Goal: Download file/media

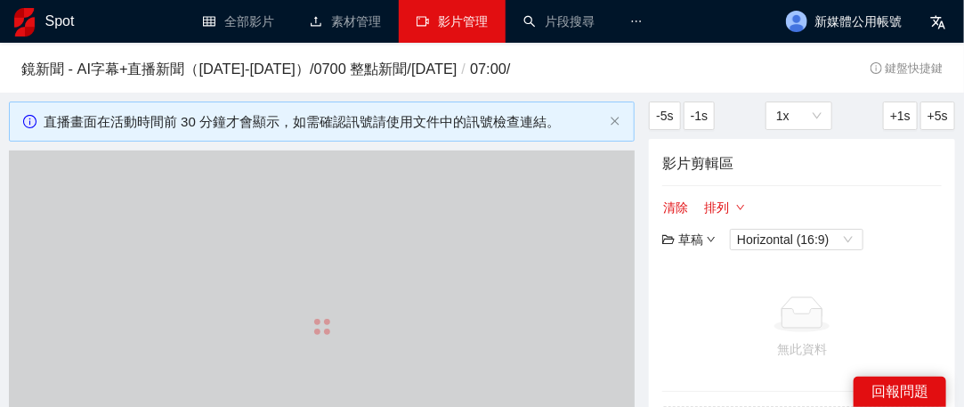
click at [474, 14] on link "影片管理" at bounding box center [451, 21] width 71 height 14
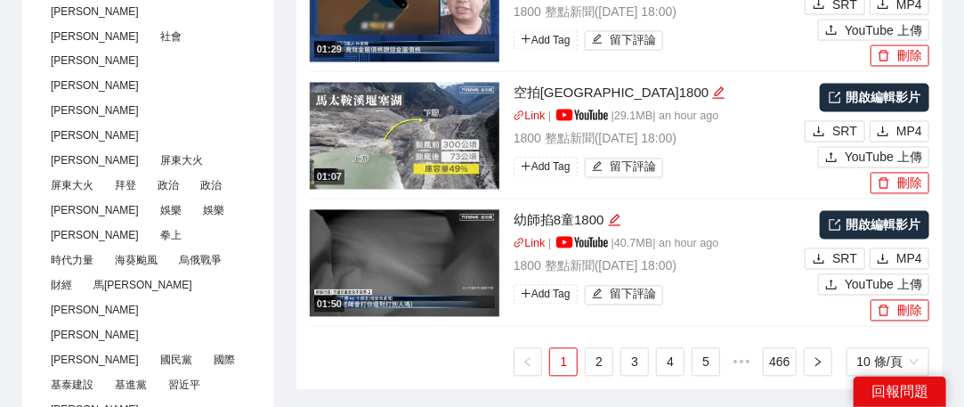
scroll to position [1157, 0]
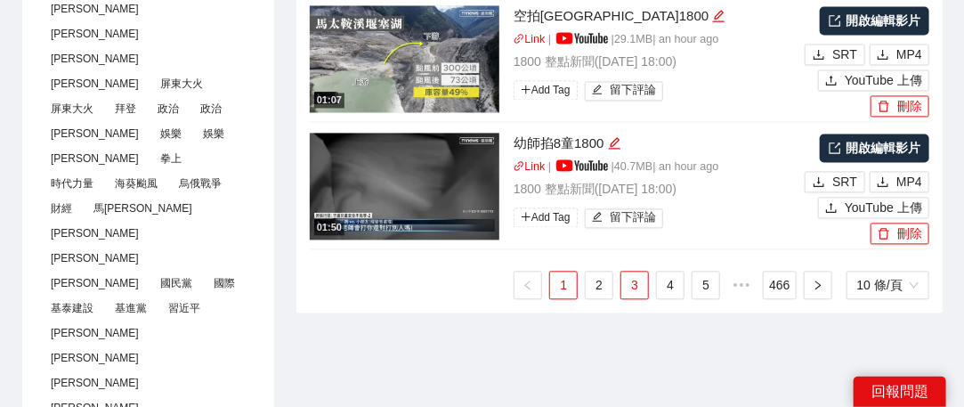
click at [642, 277] on link "3" at bounding box center [634, 284] width 27 height 27
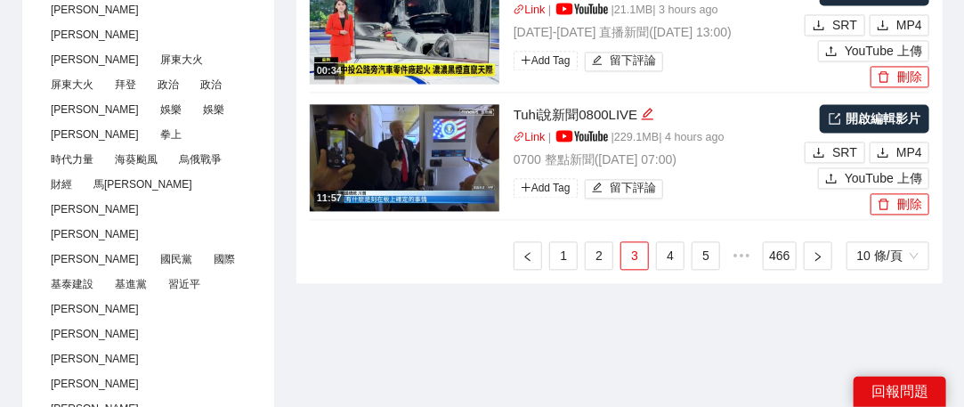
scroll to position [1246, 0]
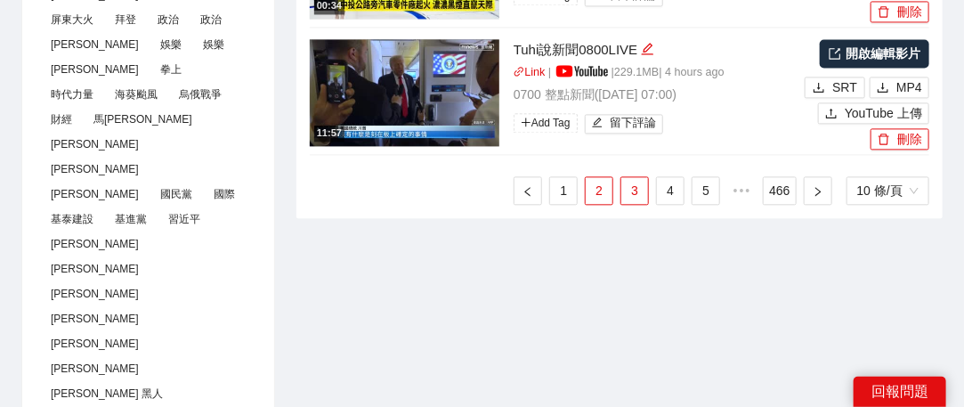
click at [607, 190] on link "2" at bounding box center [598, 190] width 27 height 27
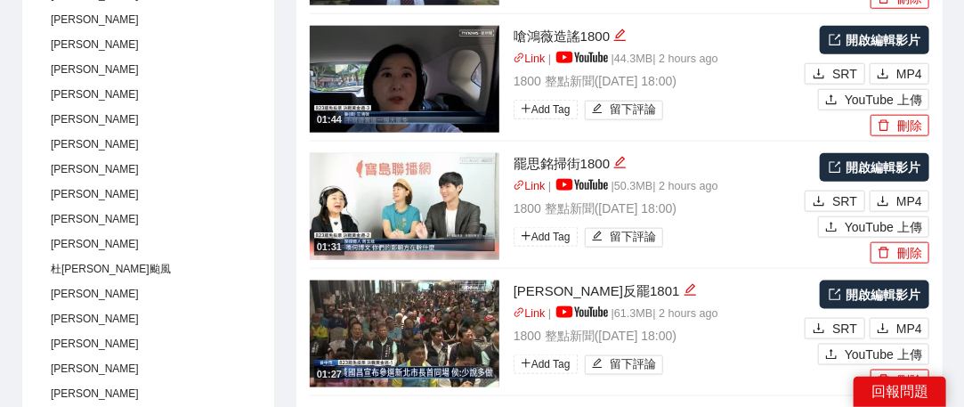
scroll to position [534, 0]
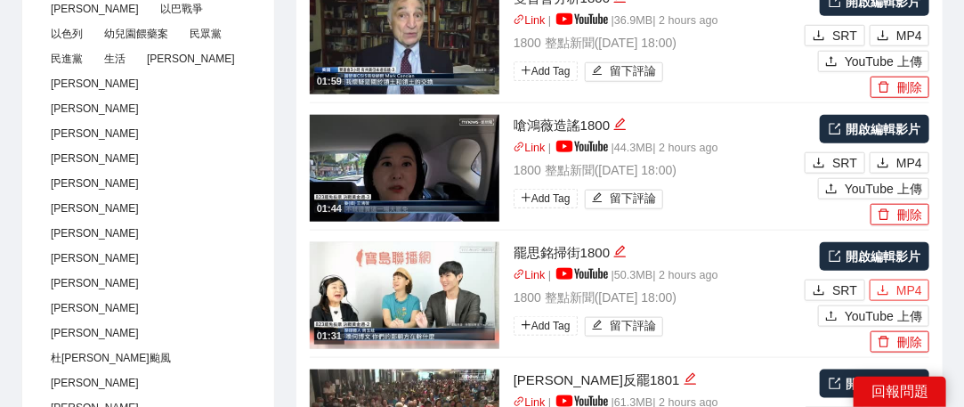
click at [897, 288] on button "MP4" at bounding box center [899, 289] width 60 height 21
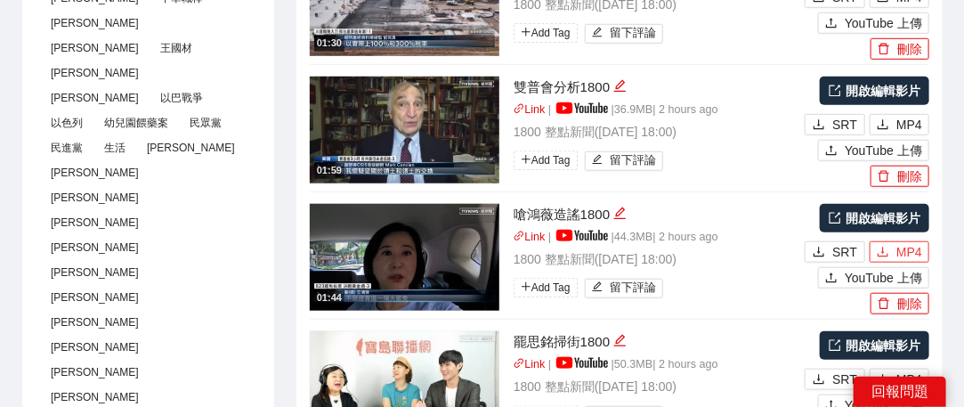
click at [895, 250] on button "MP4" at bounding box center [899, 251] width 60 height 21
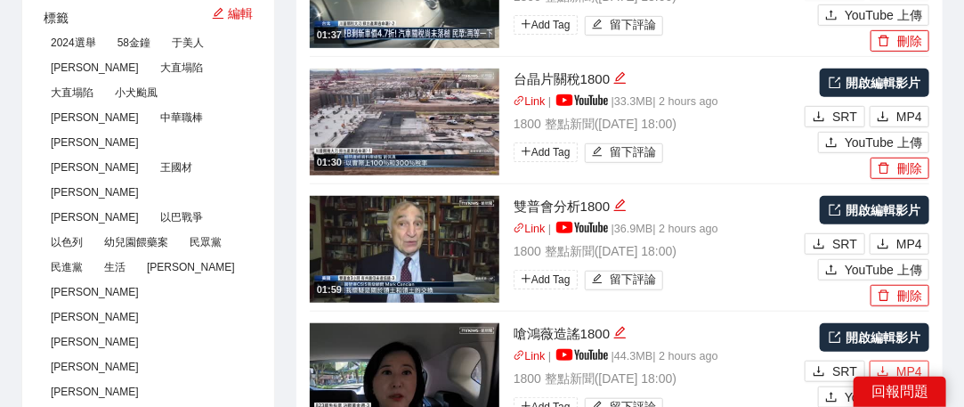
scroll to position [89, 0]
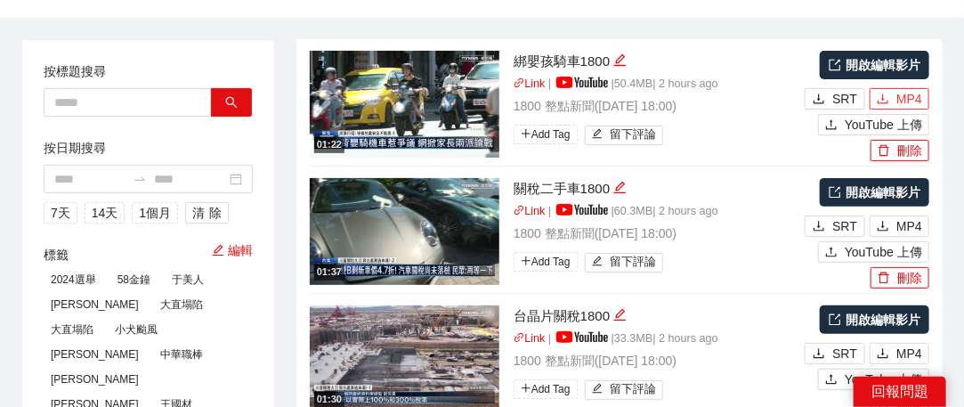
click at [919, 100] on span "MP4" at bounding box center [909, 99] width 26 height 20
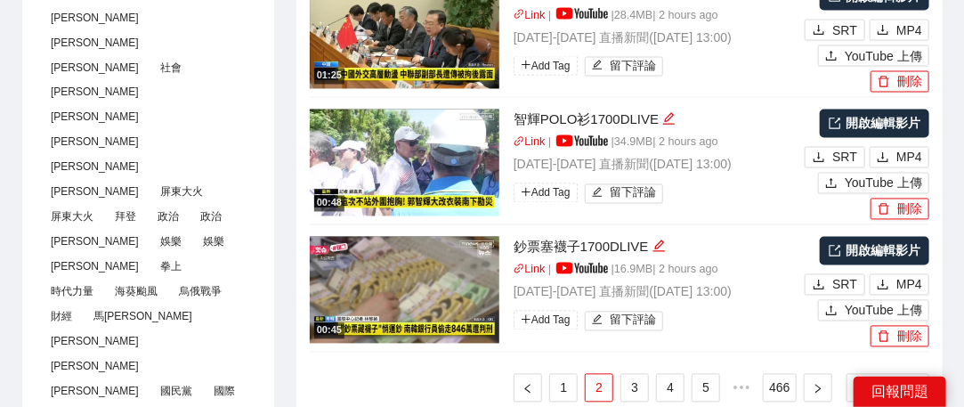
scroll to position [1246, 0]
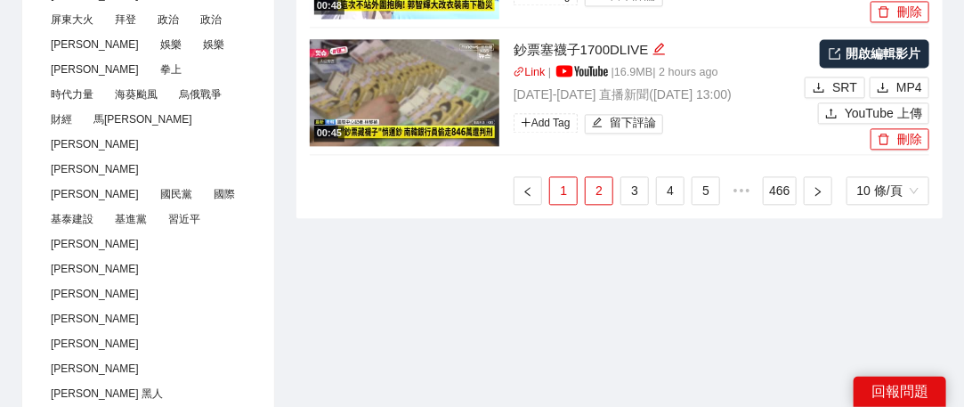
click at [568, 187] on link "1" at bounding box center [563, 190] width 27 height 27
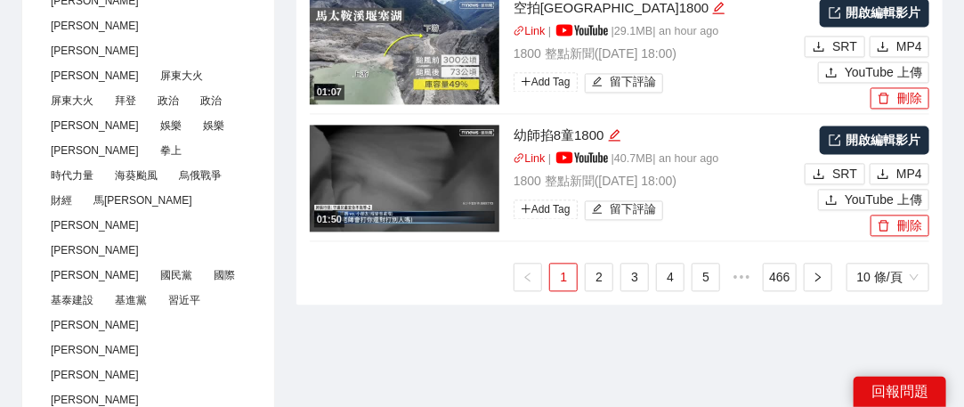
scroll to position [1068, 0]
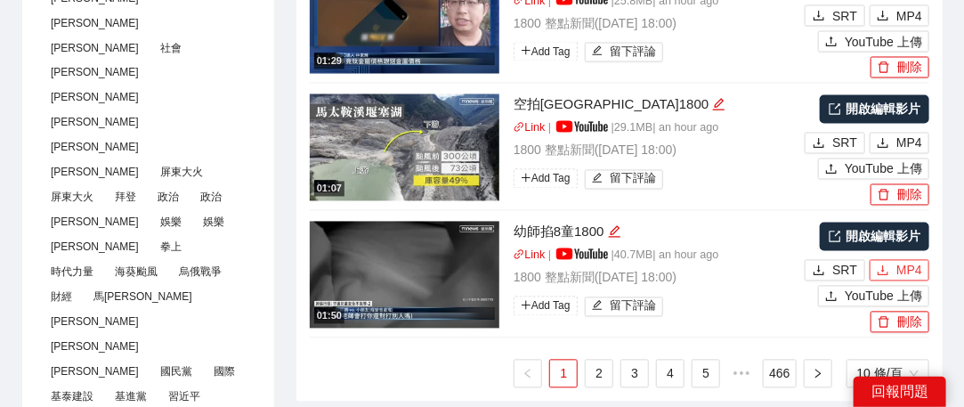
click at [889, 264] on icon "download" at bounding box center [882, 270] width 12 height 12
